Goal: Information Seeking & Learning: Learn about a topic

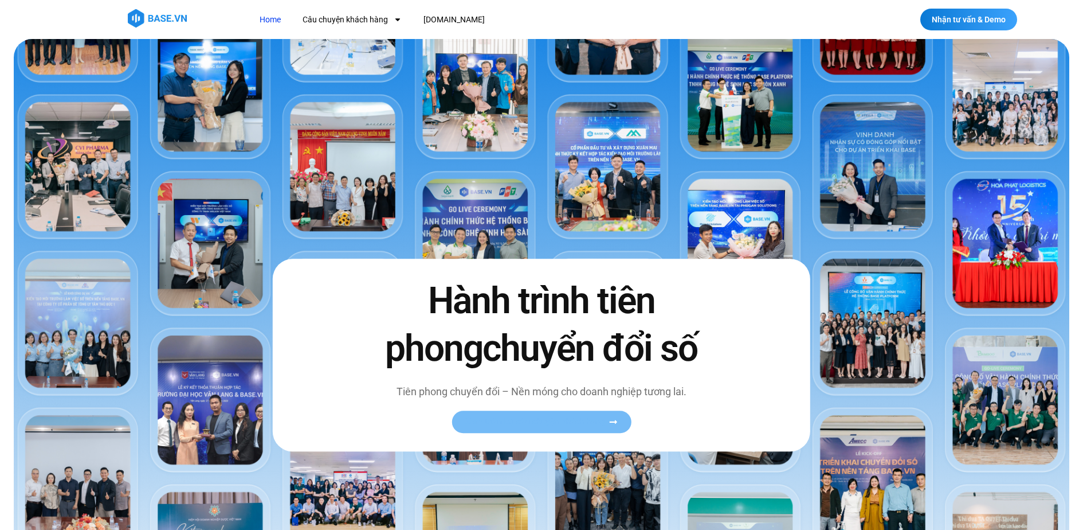
click at [548, 418] on span "Xem toàn bộ câu chuyện khách hàng" at bounding box center [535, 422] width 140 height 9
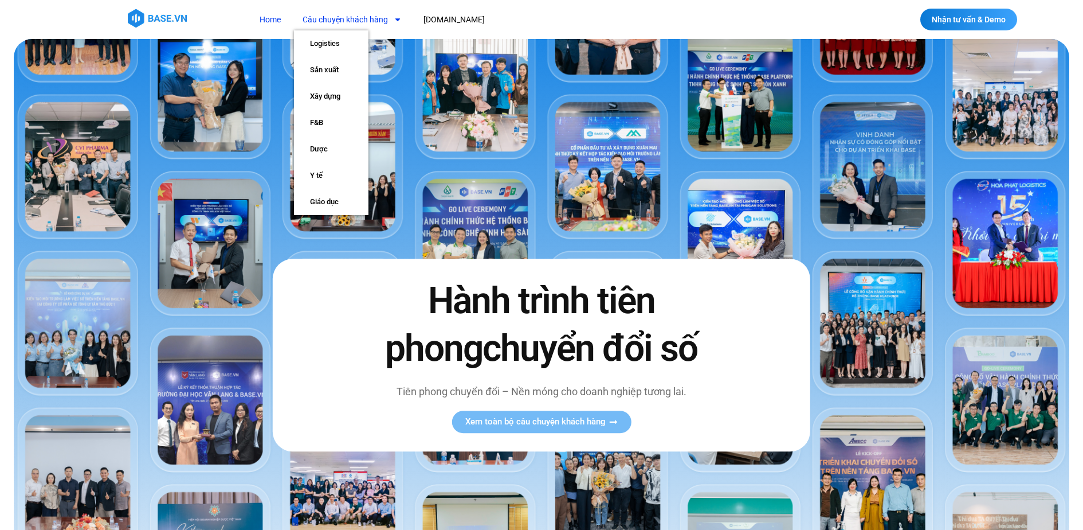
click at [354, 17] on link "Câu chuyện khách hàng" at bounding box center [352, 19] width 116 height 21
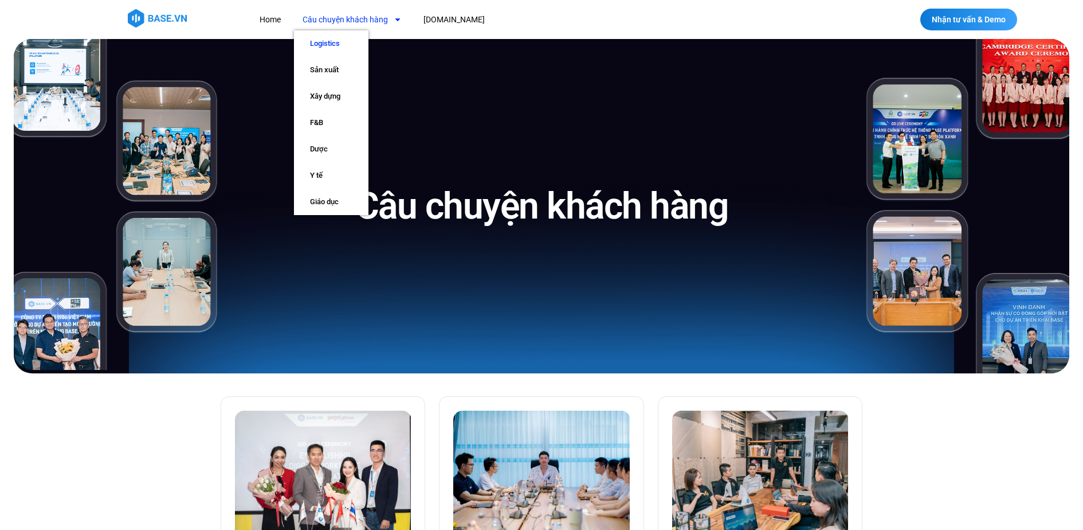
click at [332, 44] on link "Logistics" at bounding box center [331, 43] width 75 height 26
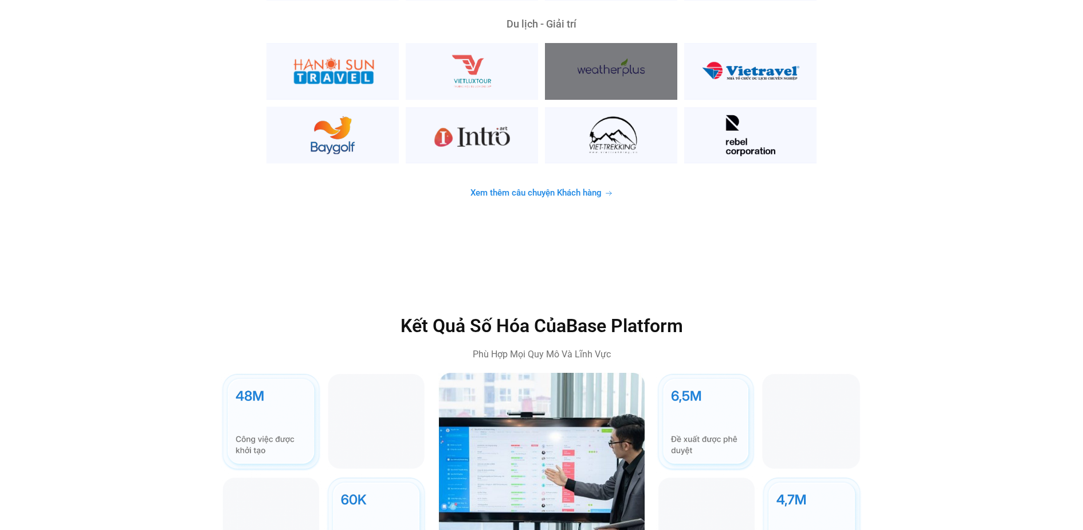
scroll to position [3226, 0]
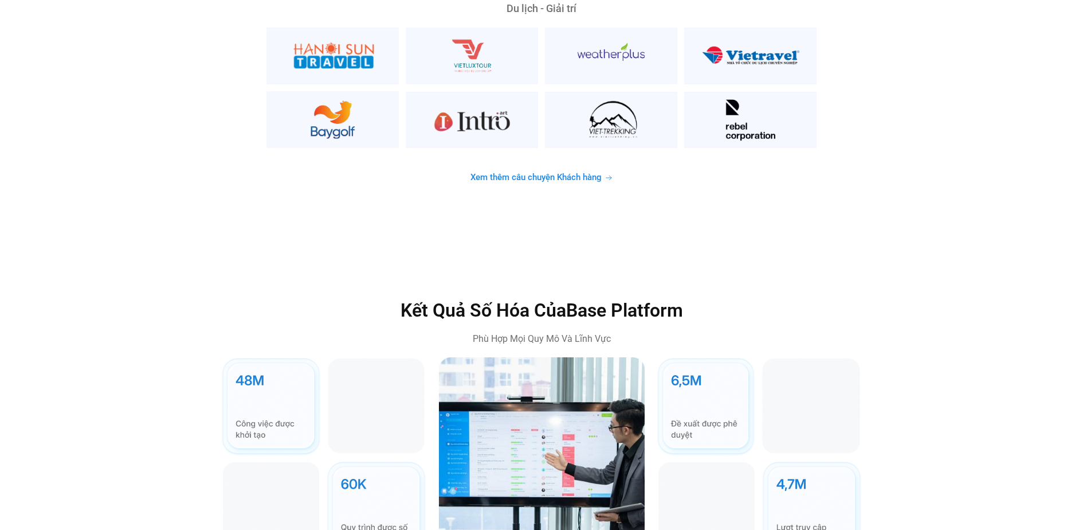
click at [562, 173] on span "Xem thêm câu chuyện Khách hàng" at bounding box center [536, 177] width 131 height 9
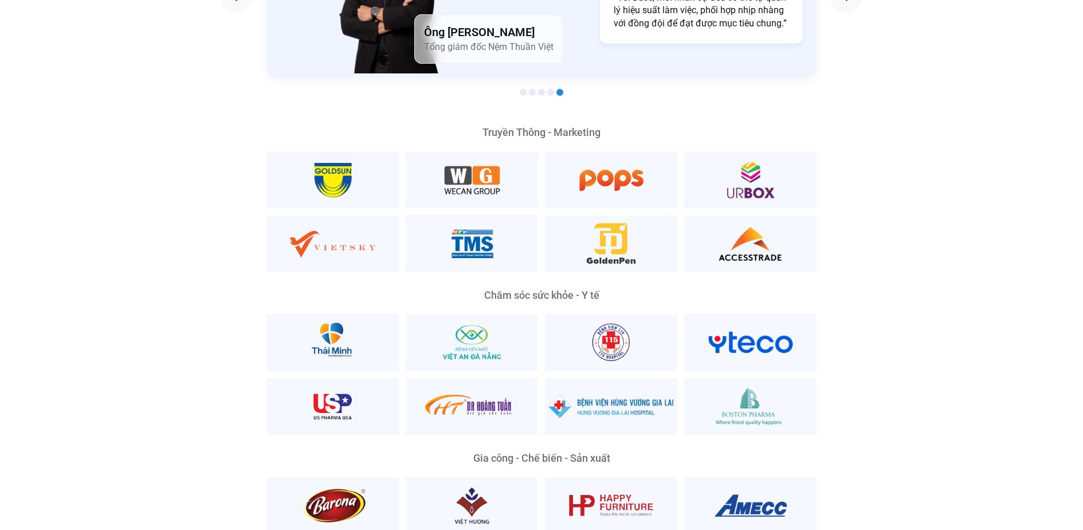
scroll to position [2187, 0]
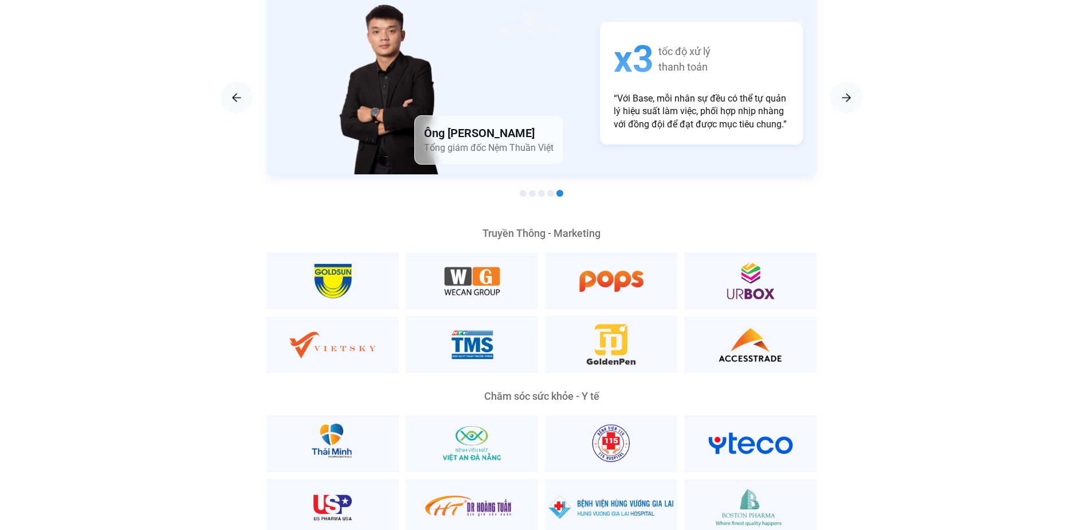
click at [522, 190] on span "Go to slide 1" at bounding box center [523, 193] width 7 height 7
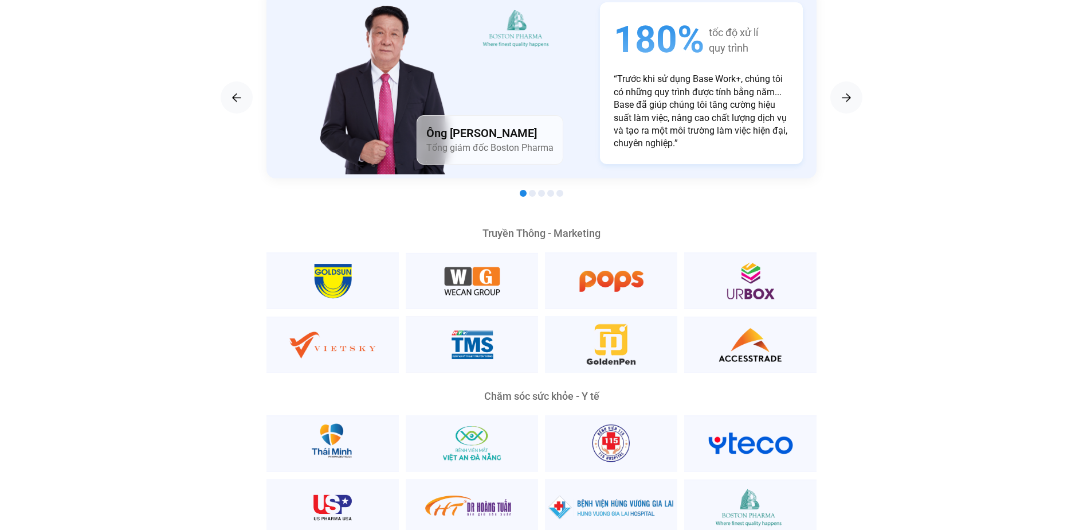
click at [532, 190] on span "Go to slide 2" at bounding box center [532, 193] width 7 height 7
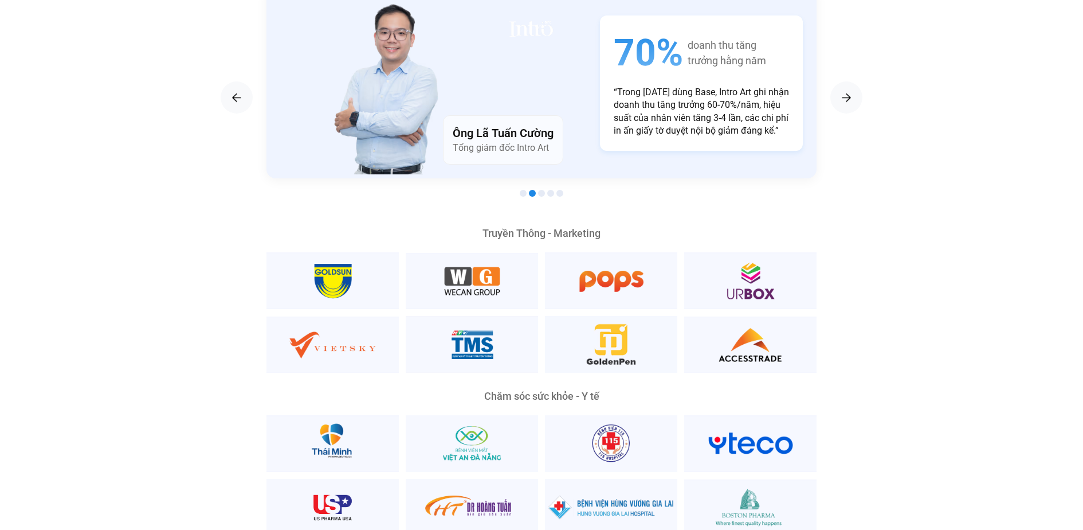
click at [545, 187] on div at bounding box center [542, 194] width 550 height 14
click at [561, 190] on span "Go to slide 5" at bounding box center [560, 193] width 7 height 7
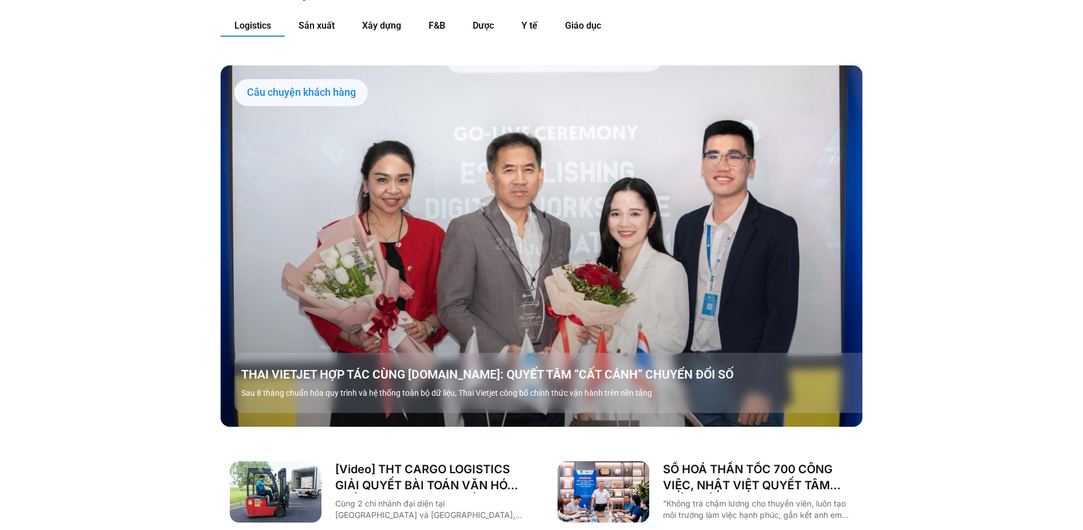
scroll to position [1270, 0]
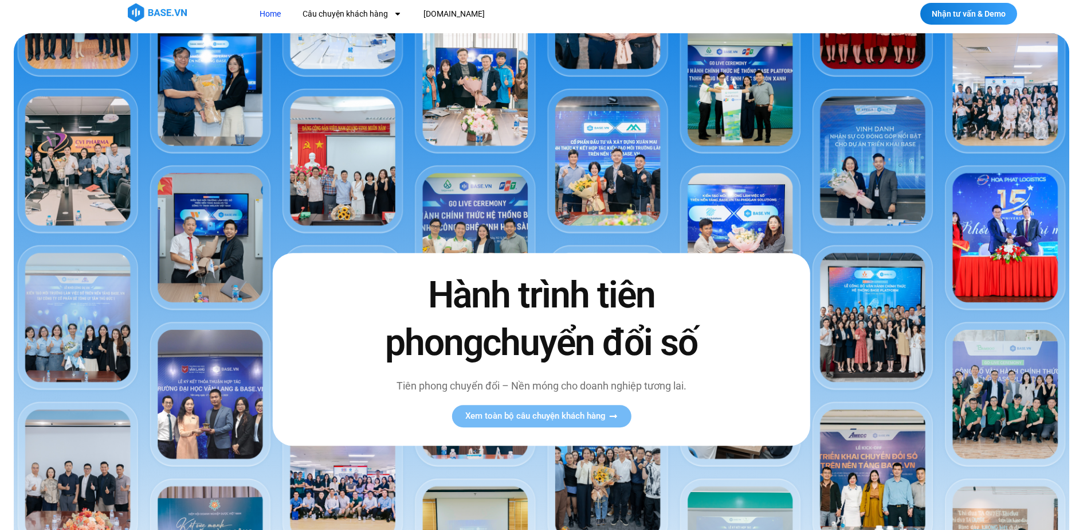
scroll to position [7, 0]
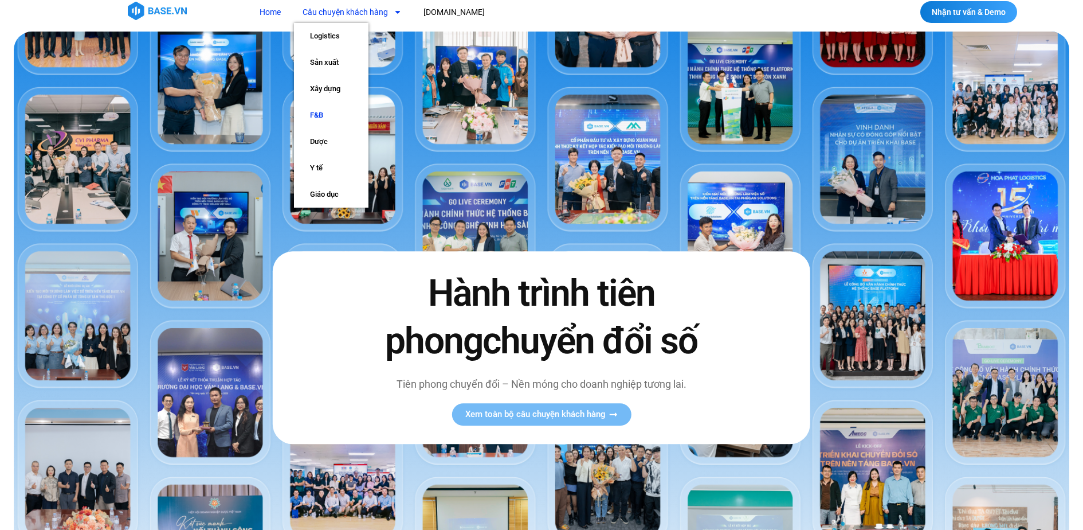
click at [335, 115] on link "F&B" at bounding box center [331, 115] width 75 height 26
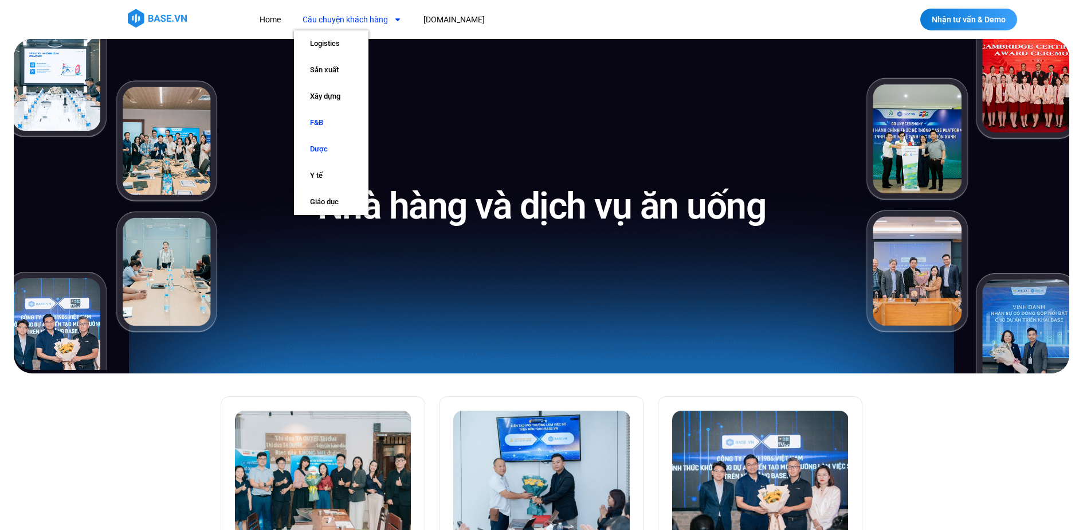
click at [332, 148] on link "Dược" at bounding box center [331, 149] width 75 height 26
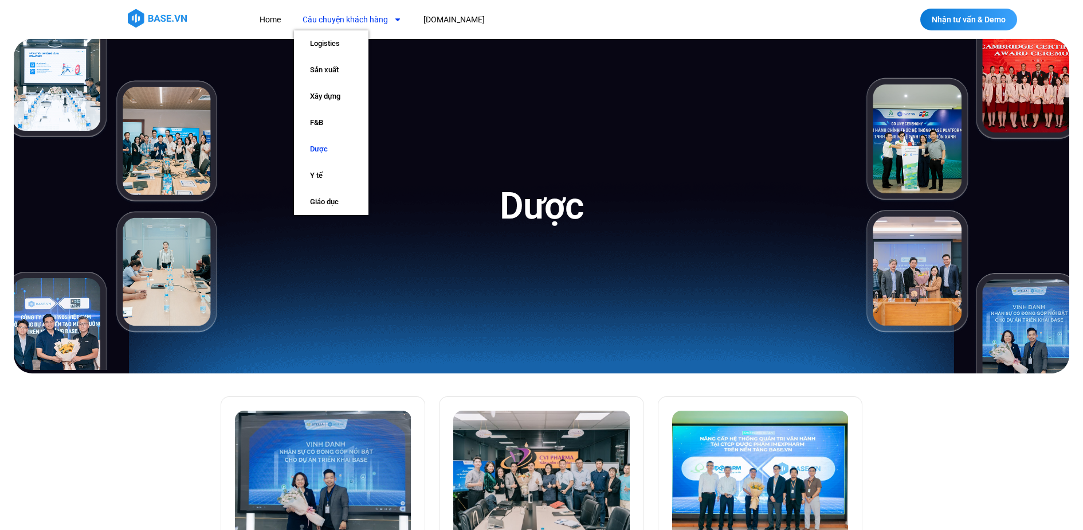
click at [345, 19] on link "Câu chuyện khách hàng" at bounding box center [352, 19] width 116 height 21
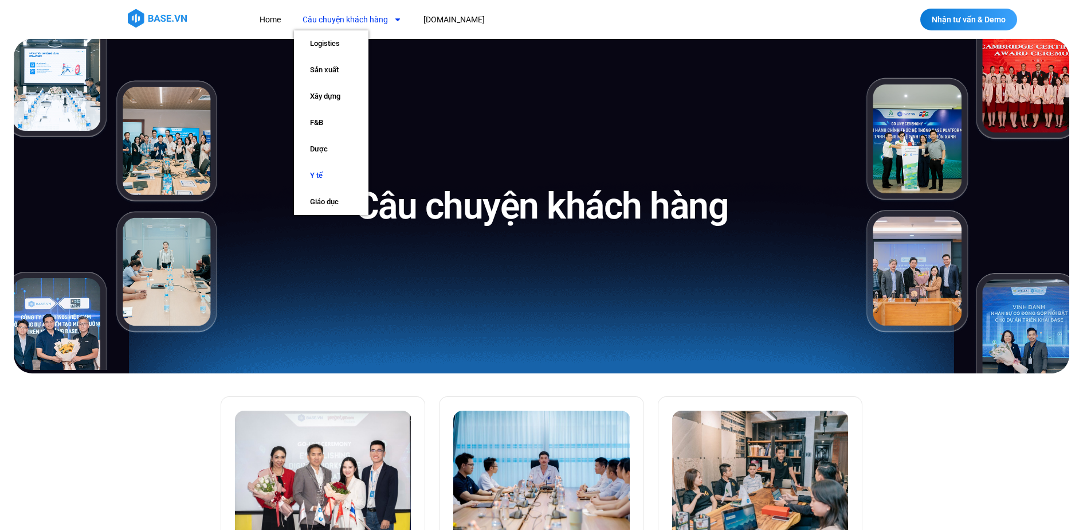
click at [331, 176] on link "Y tế" at bounding box center [331, 175] width 75 height 26
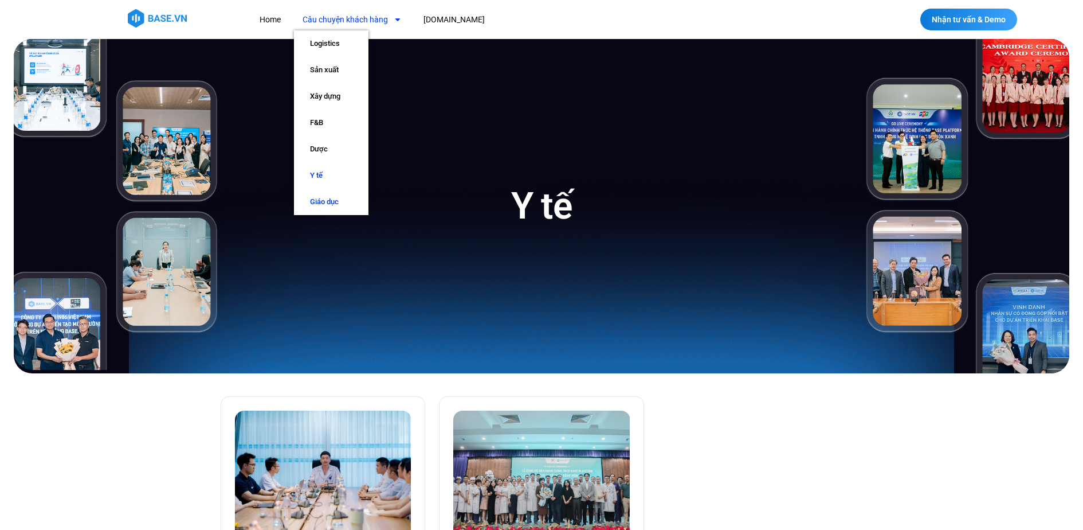
click at [323, 198] on link "Giáo dục" at bounding box center [331, 202] width 75 height 26
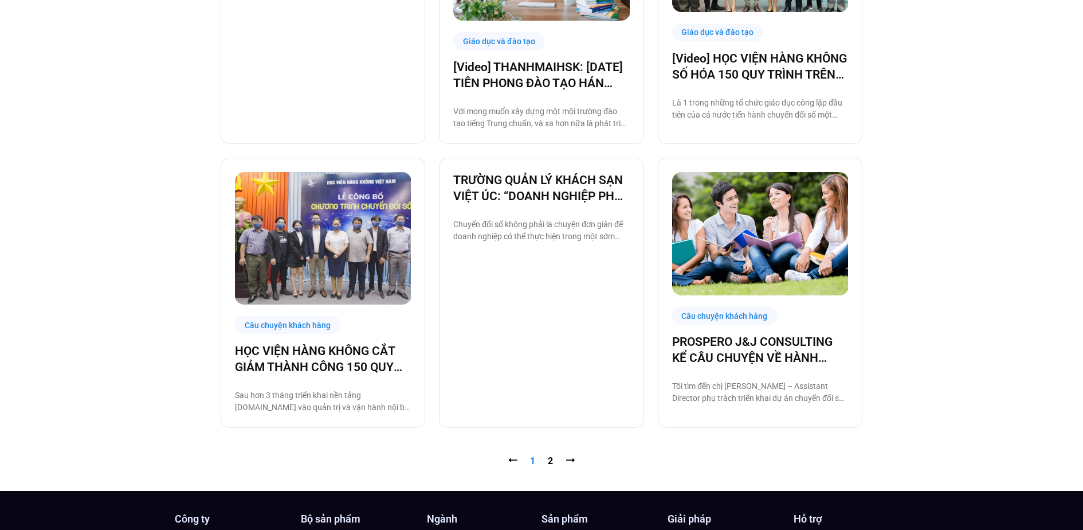
scroll to position [1091, 0]
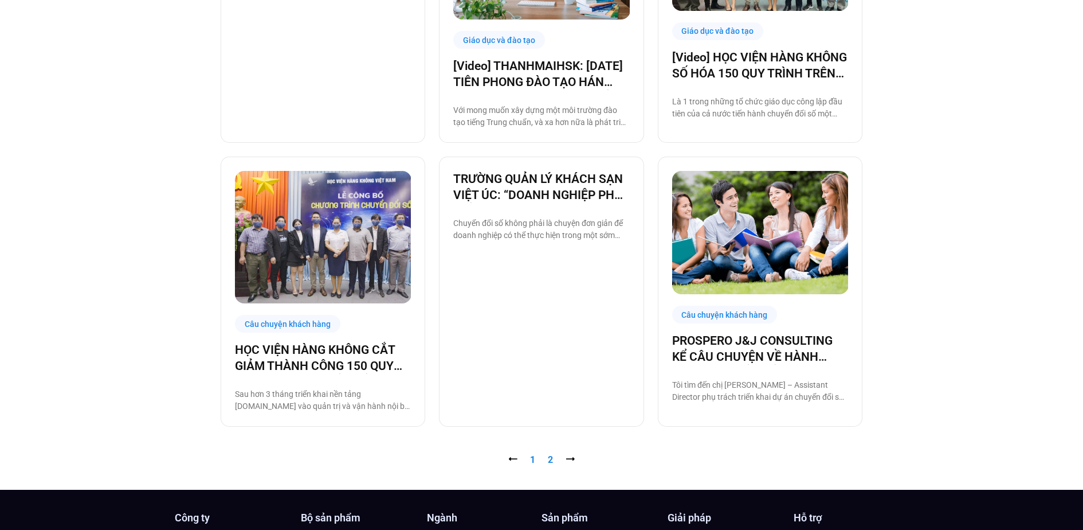
click at [551, 456] on link "Trang 2" at bounding box center [550, 459] width 5 height 11
